Goal: Navigation & Orientation: Go to known website

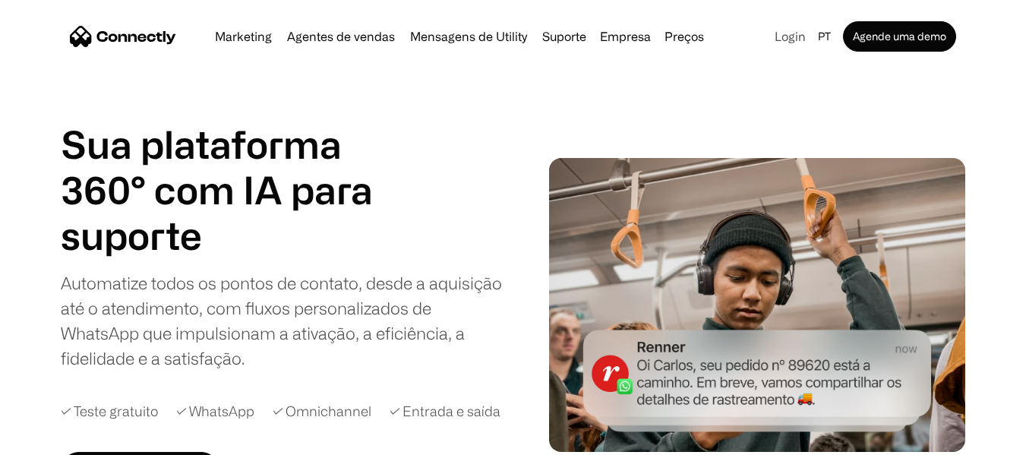
click at [799, 41] on link "Login" at bounding box center [789, 36] width 43 height 21
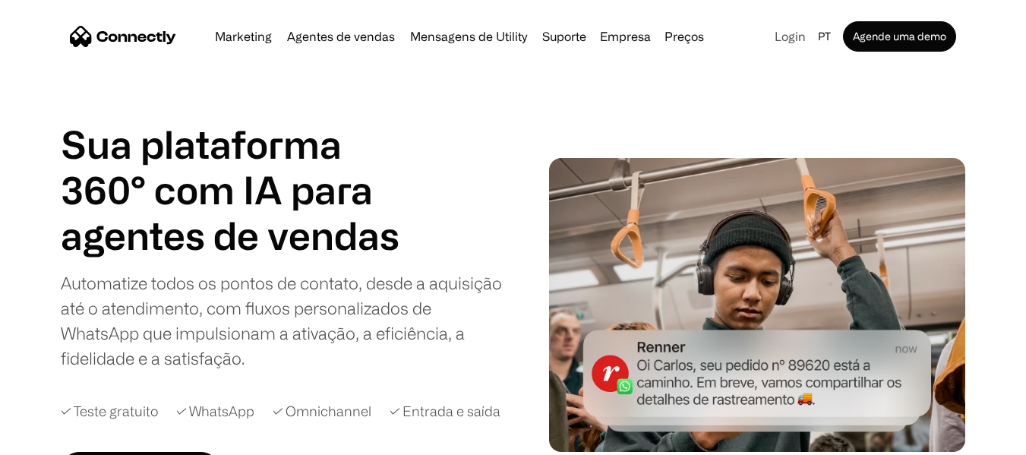
click at [789, 30] on link "Login" at bounding box center [789, 36] width 43 height 21
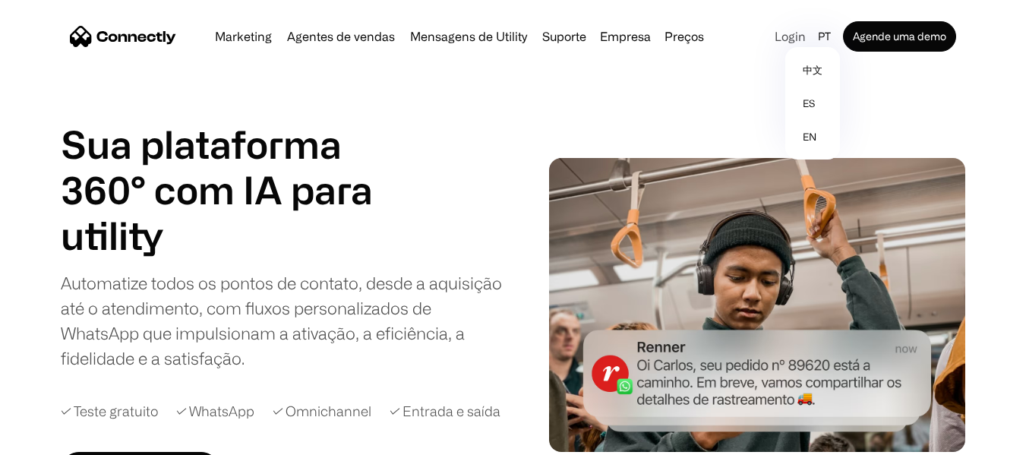
click at [789, 43] on link "Login" at bounding box center [789, 36] width 43 height 21
